Goal: Task Accomplishment & Management: Use online tool/utility

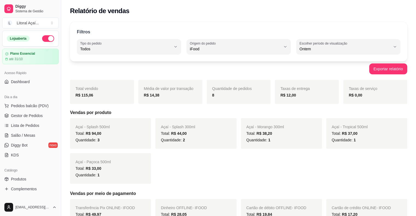
select select "ALL"
select select "IFOOD"
select select "1"
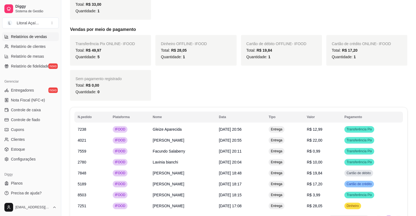
scroll to position [177, 0]
click at [34, 129] on link "Cupons" at bounding box center [30, 128] width 57 height 9
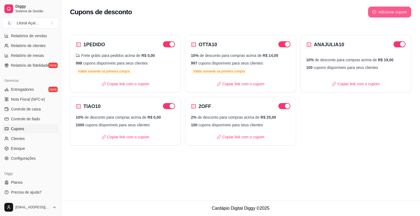
click at [389, 14] on button "Adicionar cupom" at bounding box center [389, 12] width 43 height 11
select select "FIXED_VALUE"
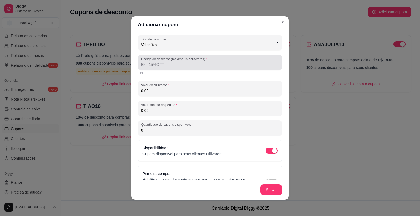
click at [198, 62] on input "Código do desconto (máximo 15 caracteres)" at bounding box center [210, 64] width 138 height 5
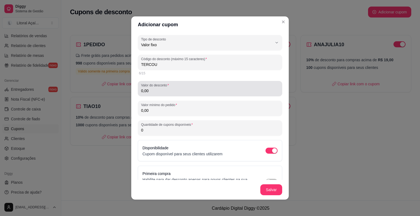
type input "TERCOU"
click at [180, 90] on input "0,00" at bounding box center [210, 90] width 138 height 5
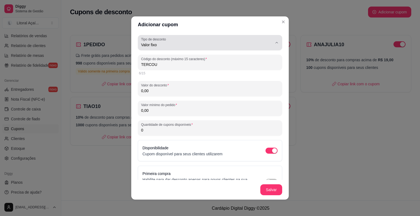
click at [184, 40] on div "Valor fixo" at bounding box center [206, 42] width 131 height 11
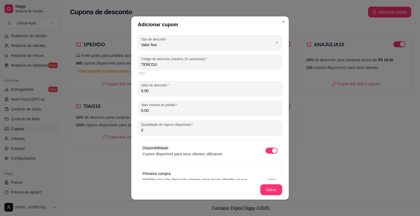
click at [160, 67] on span "Porcentagem" at bounding box center [203, 66] width 121 height 5
type input "PERCENTAGE"
select select "PERCENTAGE"
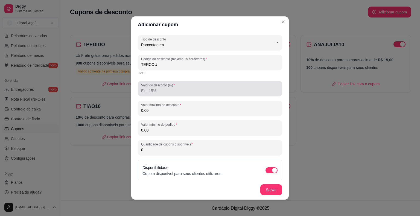
click at [160, 92] on input "Valor do desconto (%)" at bounding box center [210, 90] width 138 height 5
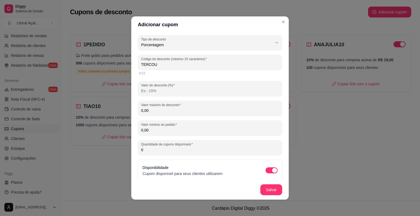
type input "5"
type input "10"
click at [167, 112] on input "0,00" at bounding box center [210, 110] width 138 height 5
type input "19,00"
click at [163, 130] on input "0,00" at bounding box center [210, 129] width 138 height 5
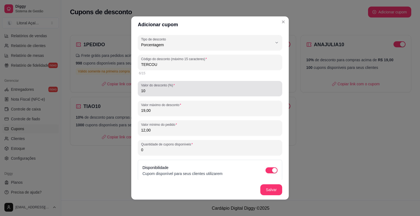
type input "12,00"
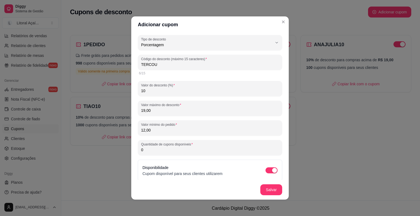
click at [178, 89] on input "10" at bounding box center [210, 90] width 138 height 5
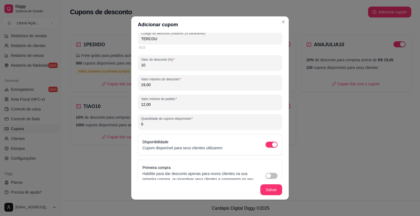
scroll to position [27, 0]
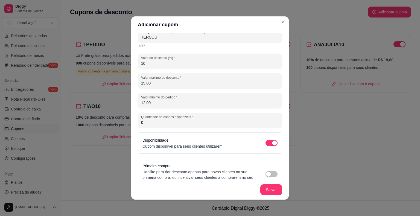
click at [181, 121] on input "0" at bounding box center [210, 122] width 138 height 5
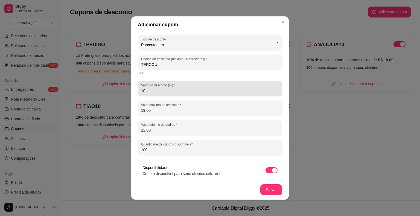
type input "100"
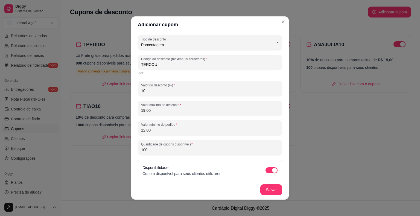
click at [153, 91] on input "10" at bounding box center [210, 90] width 138 height 5
